Goal: Answer question/provide support

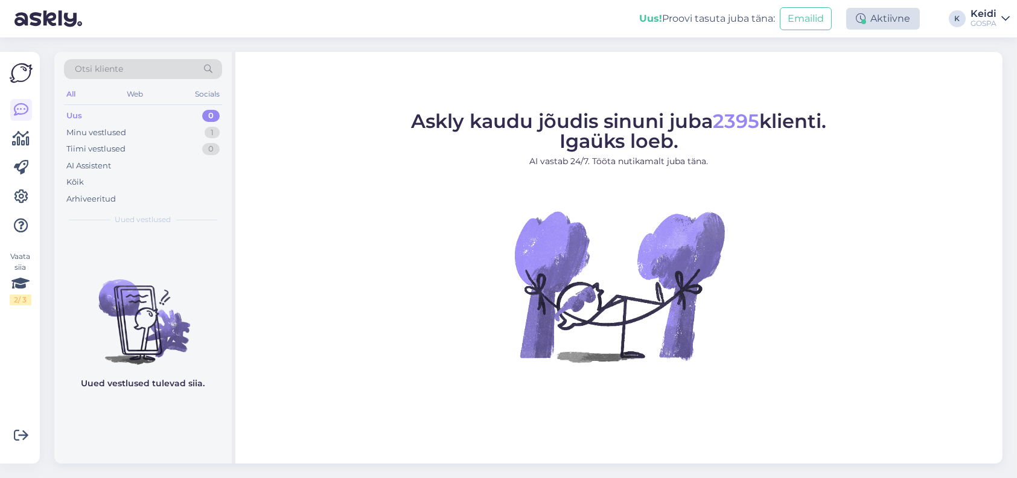
click at [883, 19] on div "Aktiivne" at bounding box center [883, 19] width 74 height 22
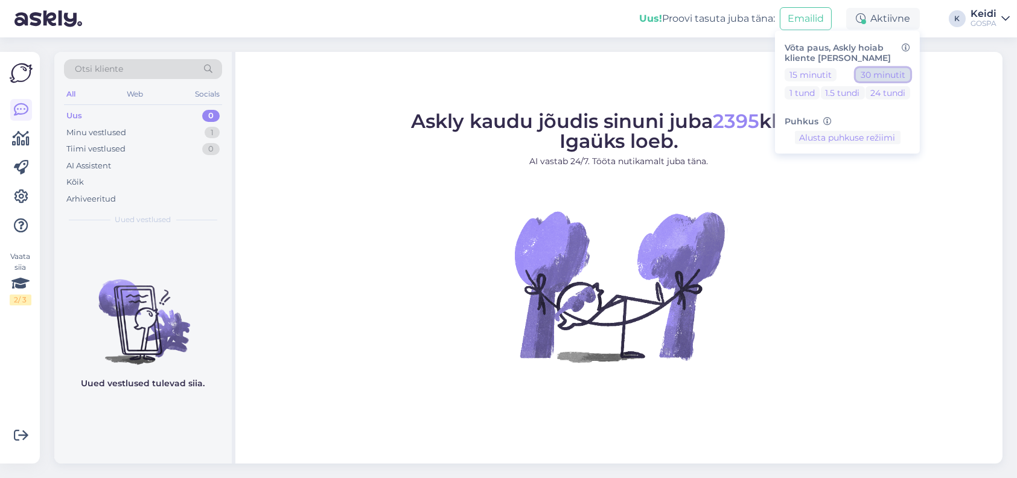
click at [887, 69] on button "30 minutit" at bounding box center [883, 74] width 54 height 13
click at [882, 70] on button "30 minutit" at bounding box center [883, 74] width 54 height 13
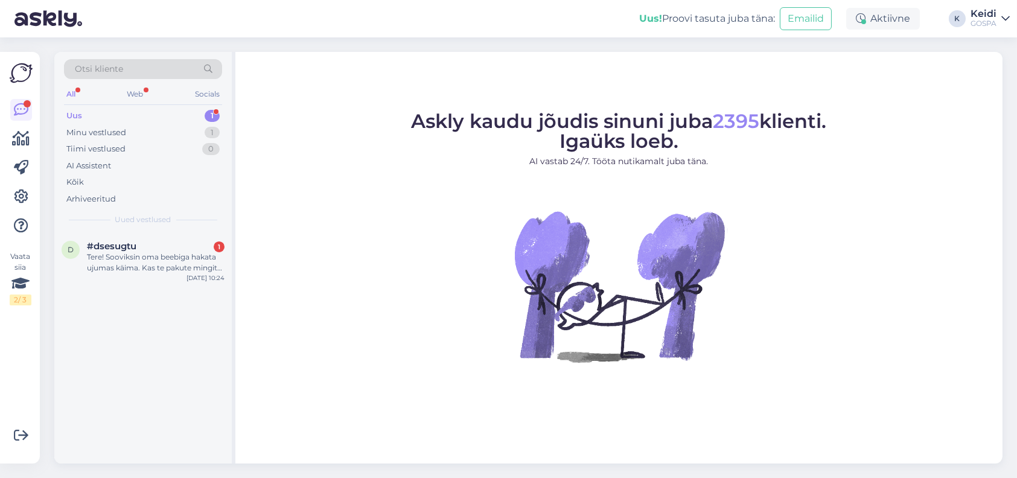
click at [190, 116] on div "Uus 1" at bounding box center [143, 115] width 158 height 17
click at [187, 244] on span "[EMAIL_ADDRESS][DOMAIN_NAME]" at bounding box center [150, 246] width 126 height 11
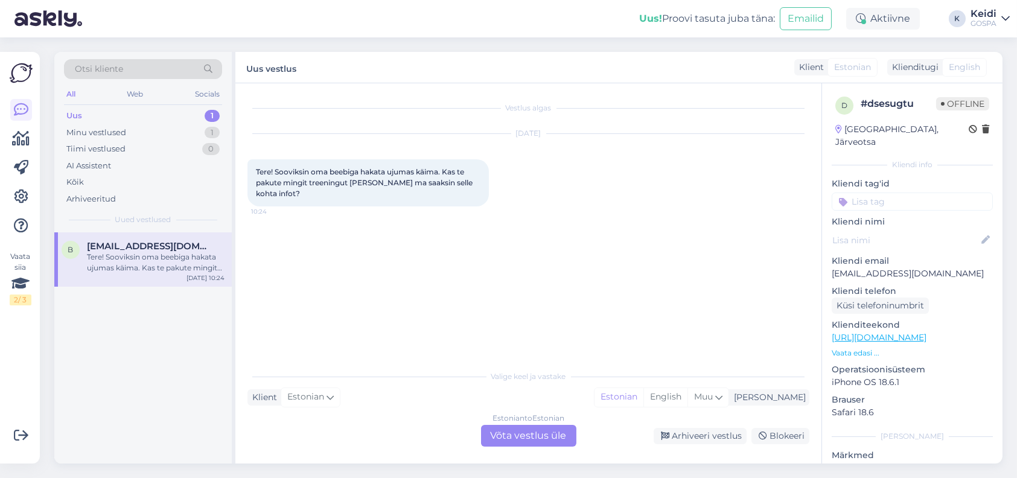
click at [546, 432] on div "Estonian to Estonian Võta vestlus üle" at bounding box center [528, 436] width 95 height 22
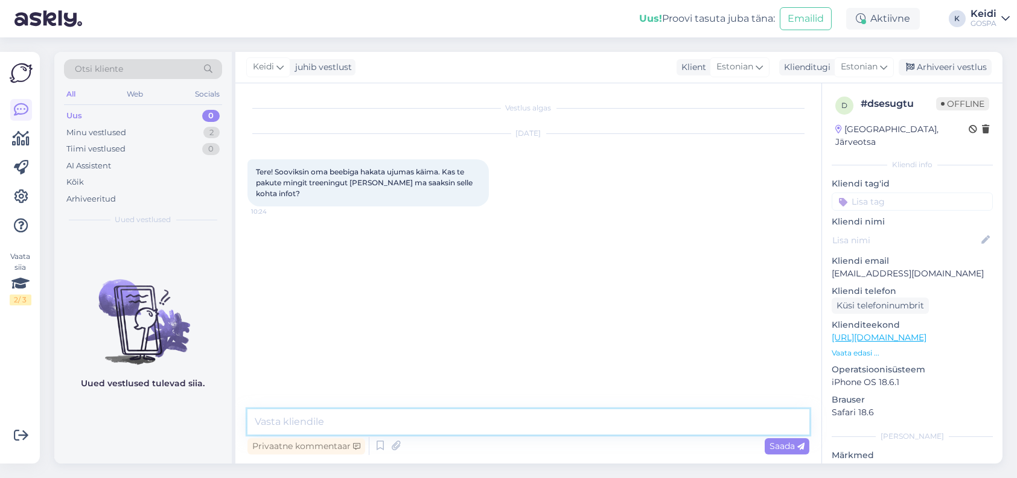
click at [316, 416] on textarea at bounding box center [528, 421] width 562 height 25
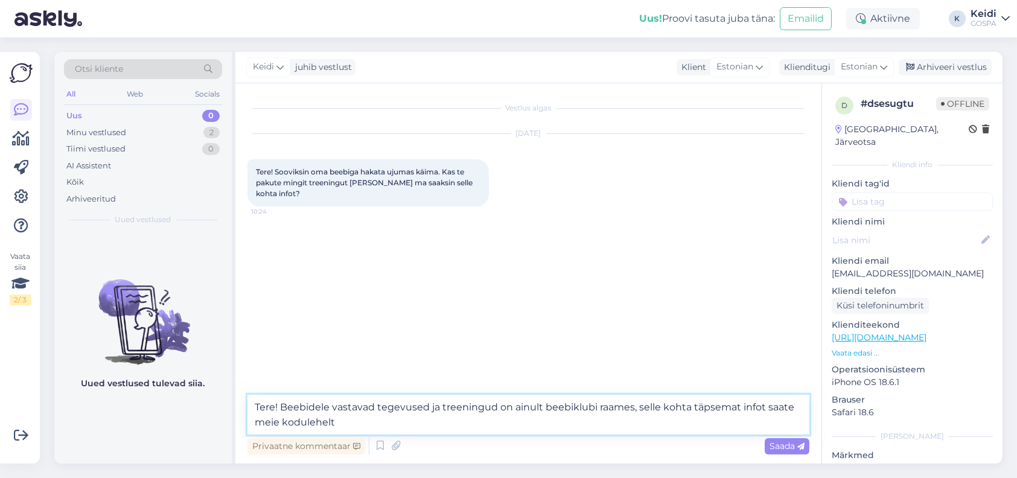
paste textarea "[URL][DOMAIN_NAME][PERSON_NAME]"
type textarea "Tere! Beebidele vastavad tegevused ja treeningud on ainult beebiklubi raames, s…"
click at [776, 441] on span "Saada" at bounding box center [786, 446] width 35 height 11
